Goal: Find specific fact: Find specific fact

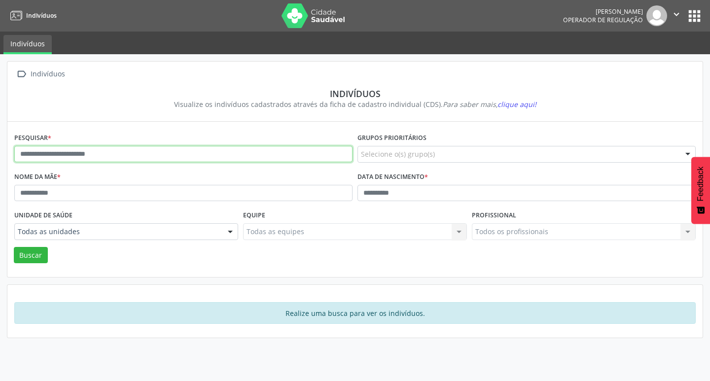
click at [162, 150] on input "text" at bounding box center [183, 154] width 338 height 17
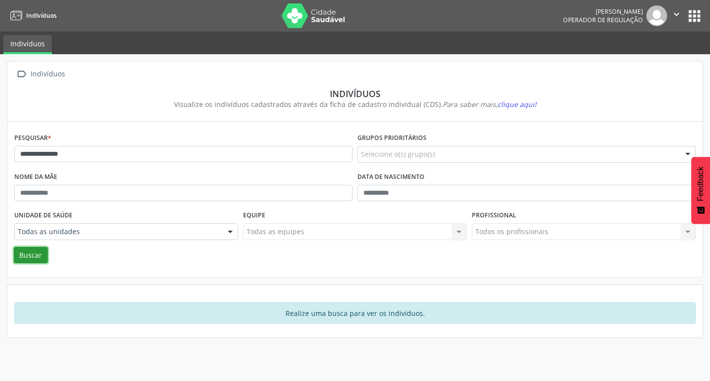
click at [39, 253] on button "Buscar" at bounding box center [31, 255] width 34 height 17
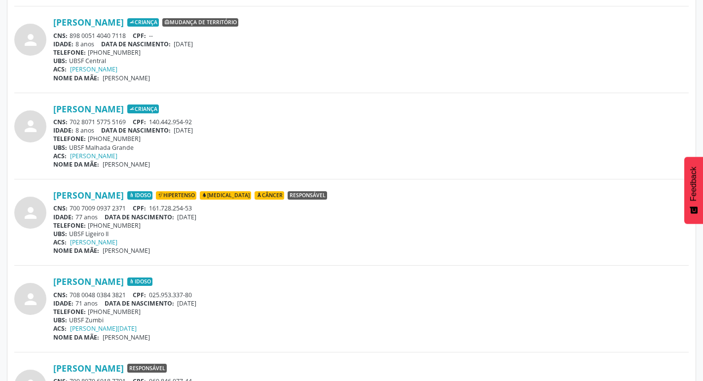
scroll to position [444, 0]
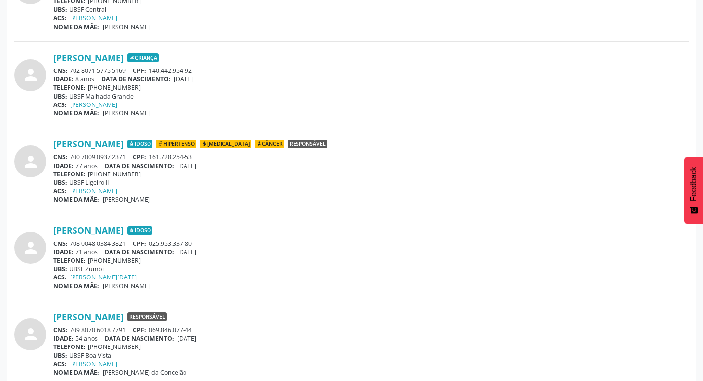
drag, startPoint x: 71, startPoint y: 242, endPoint x: 127, endPoint y: 245, distance: 56.8
click at [127, 245] on div "CNS: 708 0048 0384 3821 CPF: 025.953.337-80" at bounding box center [370, 244] width 635 height 8
copy div "708 0048 0384 3821"
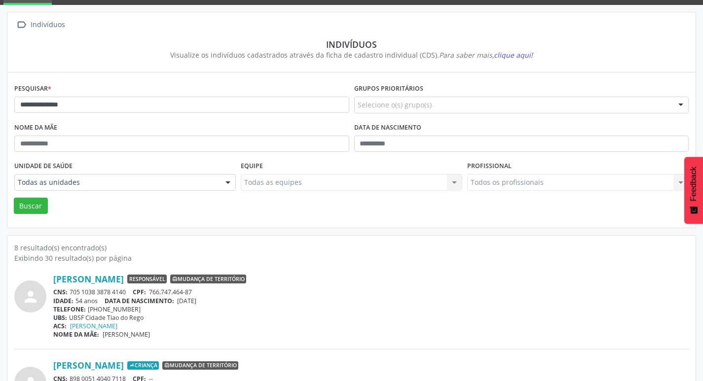
scroll to position [0, 0]
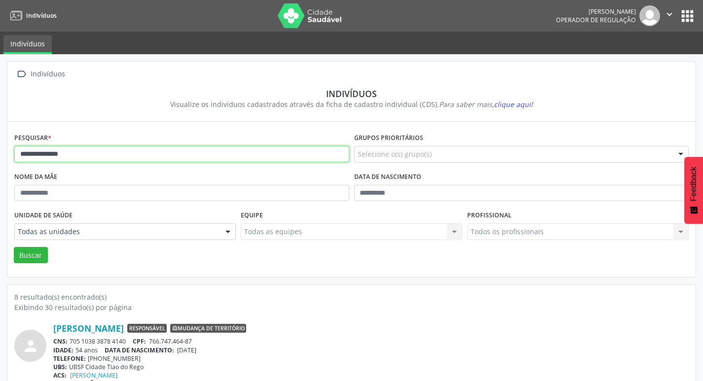
click at [250, 152] on input "**********" at bounding box center [181, 154] width 335 height 17
type input "**********"
click at [28, 253] on button "Buscar" at bounding box center [31, 255] width 34 height 17
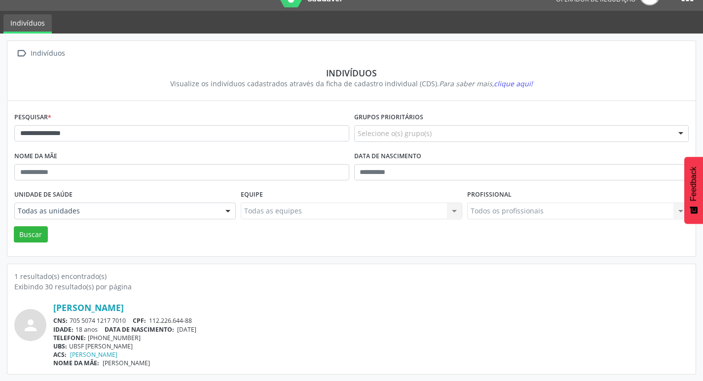
scroll to position [21, 0]
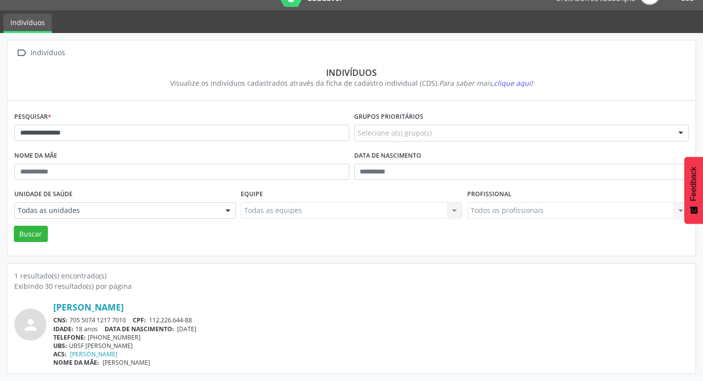
drag, startPoint x: 70, startPoint y: 319, endPoint x: 127, endPoint y: 323, distance: 57.3
click at [127, 323] on div "CNS: 705 5074 1217 7010 CPF: 112.226.644-88" at bounding box center [370, 320] width 635 height 8
copy div "705 5074 1217 7010"
